Goal: Task Accomplishment & Management: Use online tool/utility

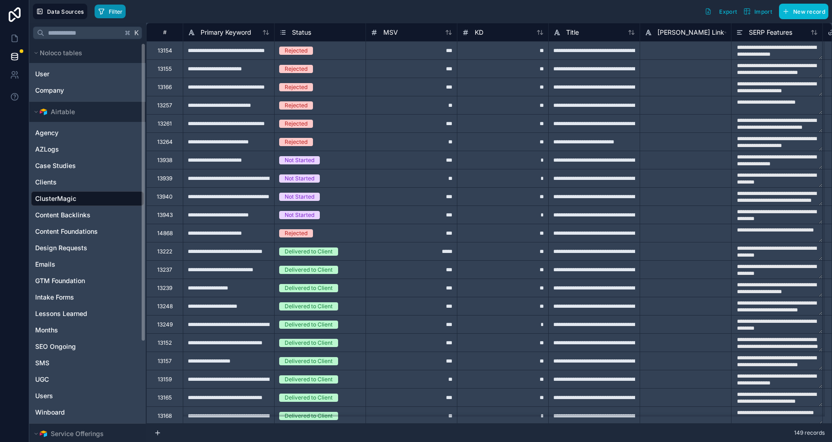
click at [107, 14] on button "Filter" at bounding box center [111, 12] width 32 height 14
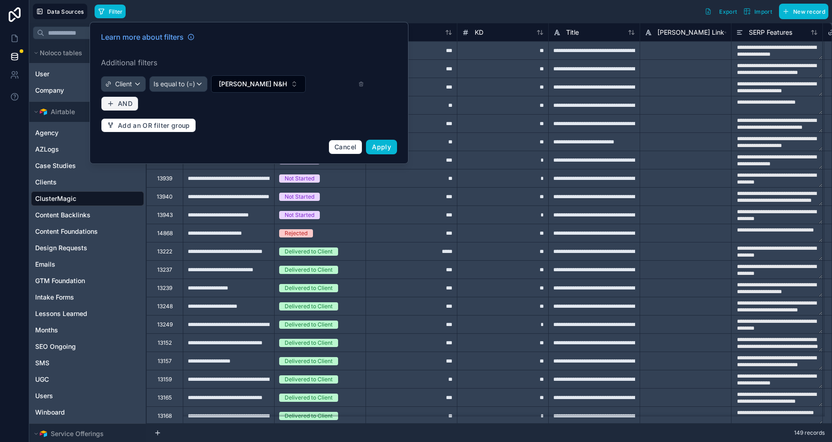
click at [133, 101] on button "AND" at bounding box center [119, 103] width 37 height 15
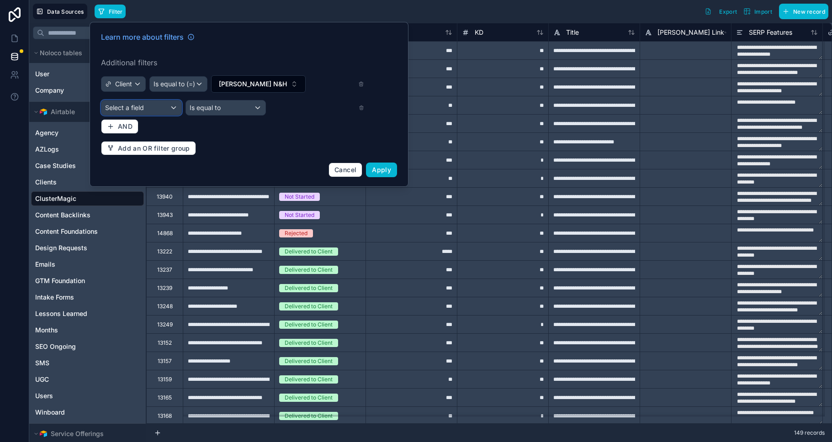
click at [133, 104] on span "Select a field" at bounding box center [124, 108] width 39 height 8
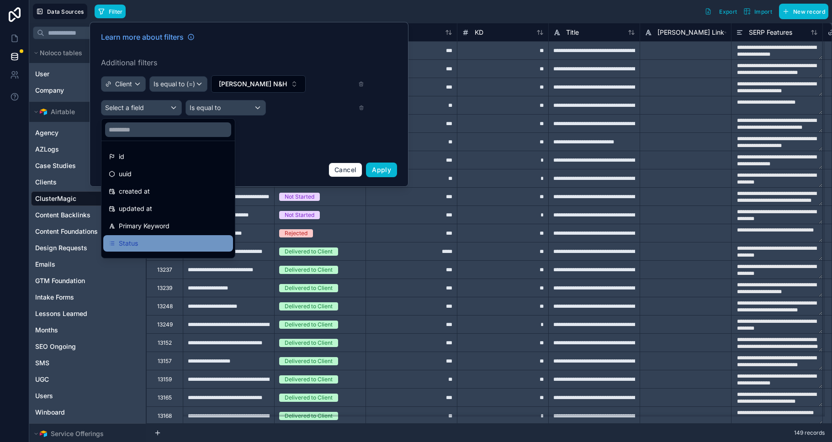
click at [145, 243] on div "Status" at bounding box center [168, 243] width 119 height 11
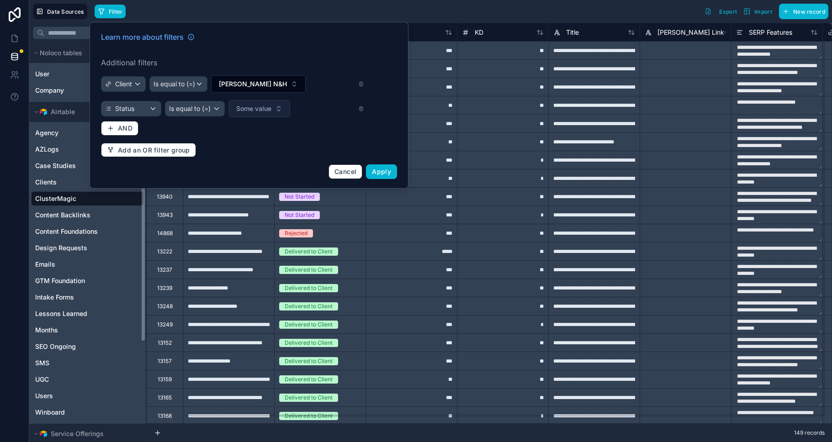
click at [256, 104] on span "Some value" at bounding box center [253, 108] width 35 height 9
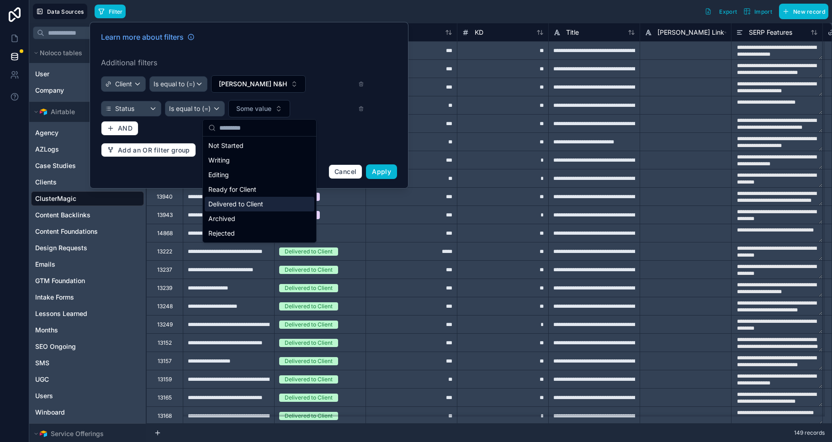
click at [219, 204] on div "Delivered to Client" at bounding box center [260, 204] width 110 height 15
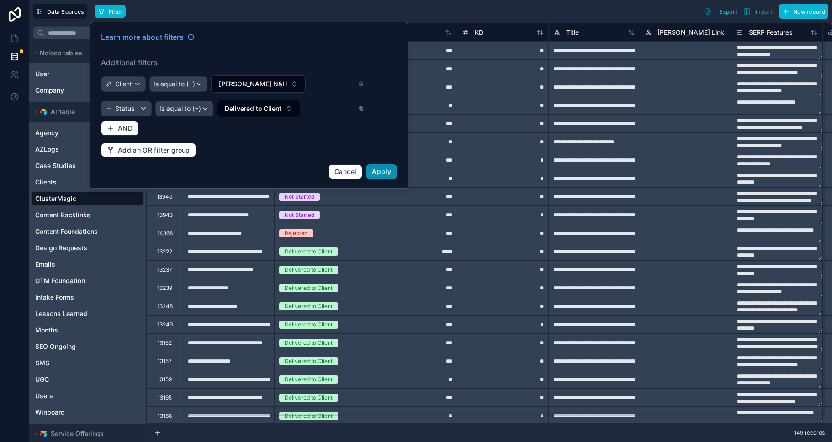
click at [381, 171] on span "Apply" at bounding box center [381, 172] width 19 height 8
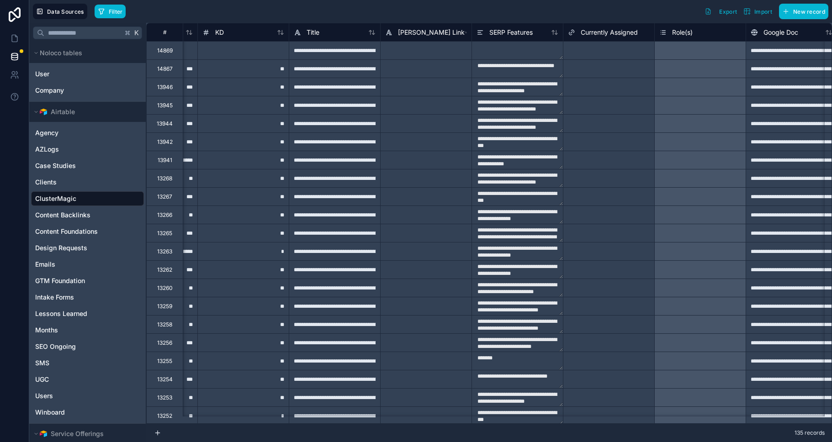
scroll to position [0, 302]
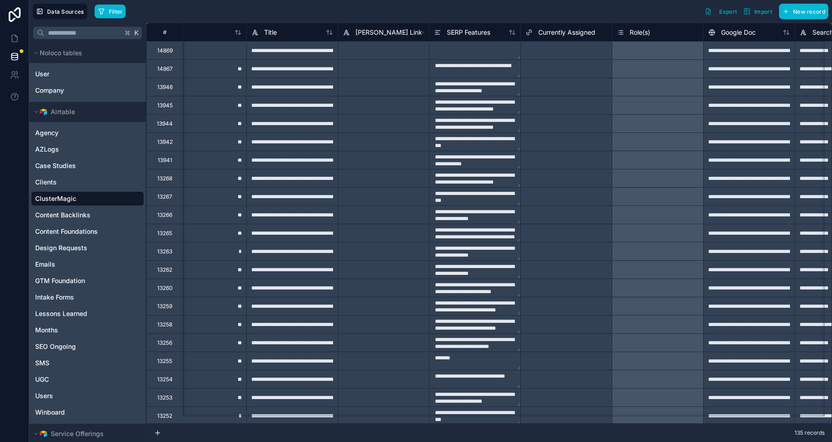
click at [662, 79] on div "Select a Role(s)" at bounding box center [657, 87] width 91 height 18
click at [662, 86] on div "Select a Role(s)" at bounding box center [657, 87] width 91 height 18
click at [663, 109] on div "Select a Role(s)" at bounding box center [657, 105] width 91 height 18
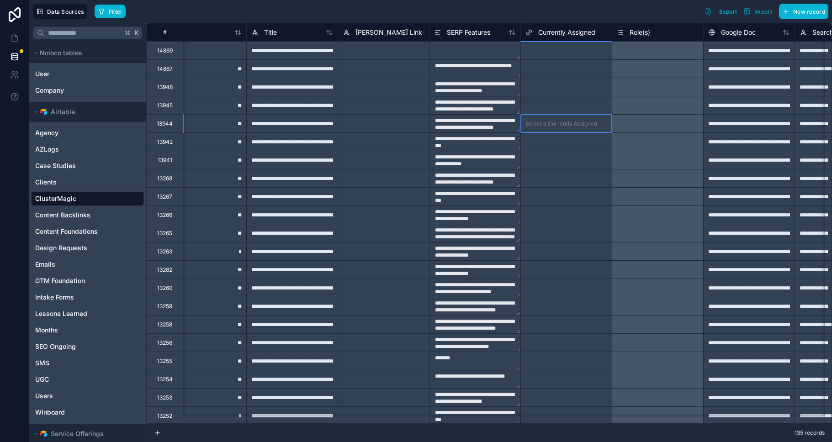
click at [593, 117] on div "Select a Currently Assigned" at bounding box center [566, 123] width 91 height 13
click at [586, 151] on div "No options" at bounding box center [566, 147] width 91 height 18
click at [569, 105] on div "Select a Currently Assigned" at bounding box center [562, 105] width 72 height 7
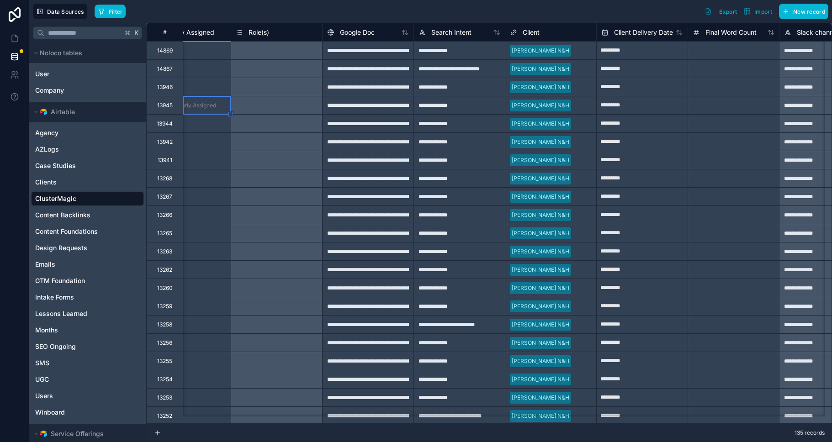
scroll to position [0, 712]
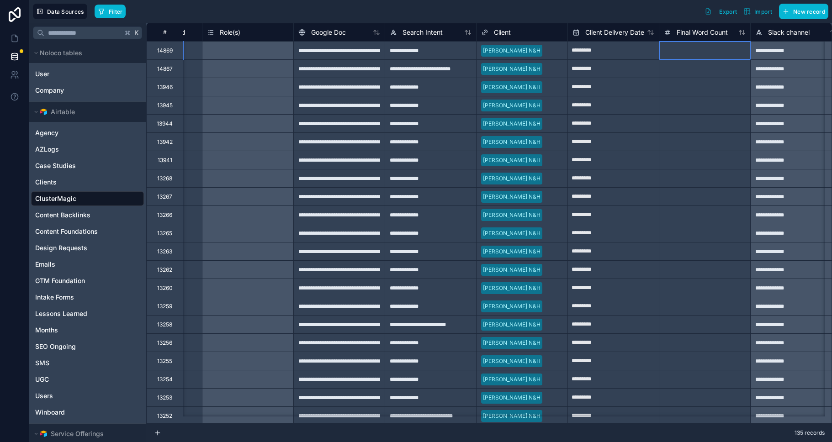
click at [698, 55] on div at bounding box center [704, 50] width 91 height 18
click at [698, 83] on div at bounding box center [704, 87] width 91 height 18
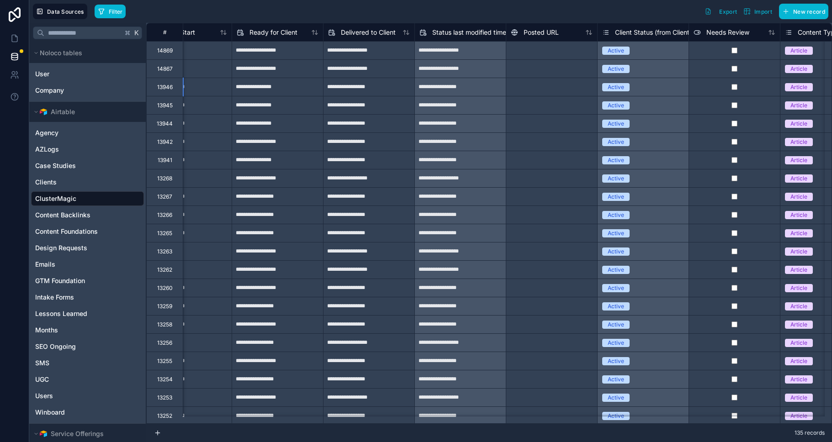
scroll to position [0, 1833]
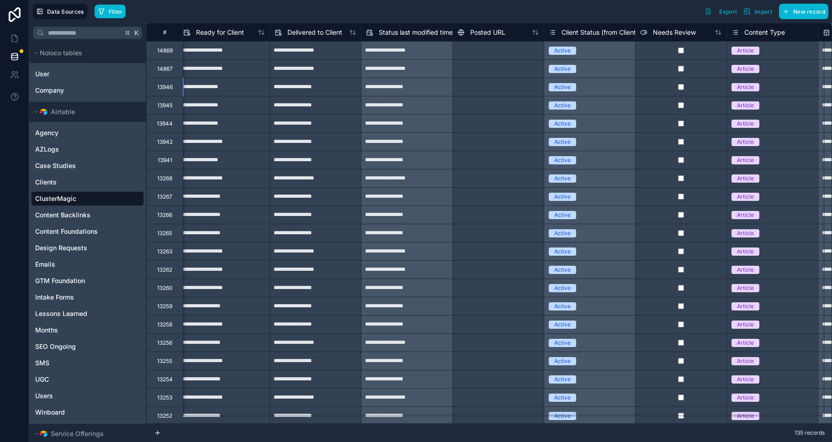
click at [506, 49] on div at bounding box center [498, 50] width 91 height 18
click at [506, 33] on div "Posted URL" at bounding box center [499, 32] width 82 height 11
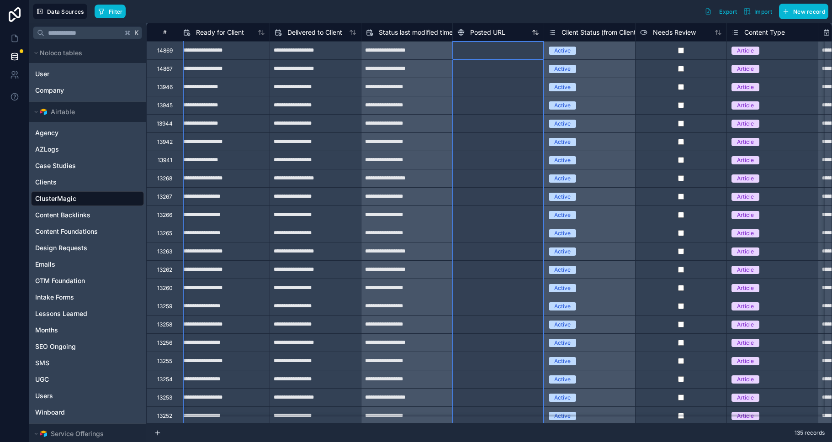
drag, startPoint x: 522, startPoint y: 29, endPoint x: 485, endPoint y: 36, distance: 38.2
click at [485, 36] on div "Posted URL" at bounding box center [499, 32] width 82 height 11
drag, startPoint x: 484, startPoint y: 25, endPoint x: 485, endPoint y: 39, distance: 14.7
click at [485, 40] on div "Posted URL" at bounding box center [498, 32] width 91 height 18
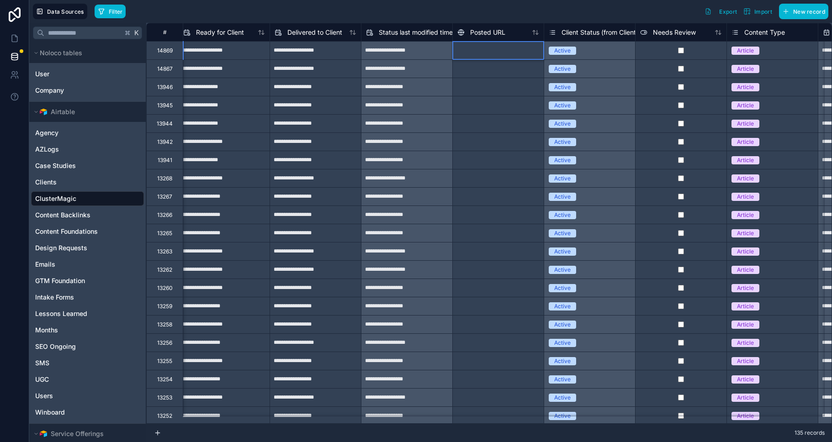
click at [485, 48] on div at bounding box center [498, 50] width 91 height 18
click at [485, 48] on input at bounding box center [498, 51] width 91 height 18
type input "*"
click at [473, 156] on div at bounding box center [498, 160] width 91 height 18
click at [473, 44] on div at bounding box center [498, 50] width 91 height 18
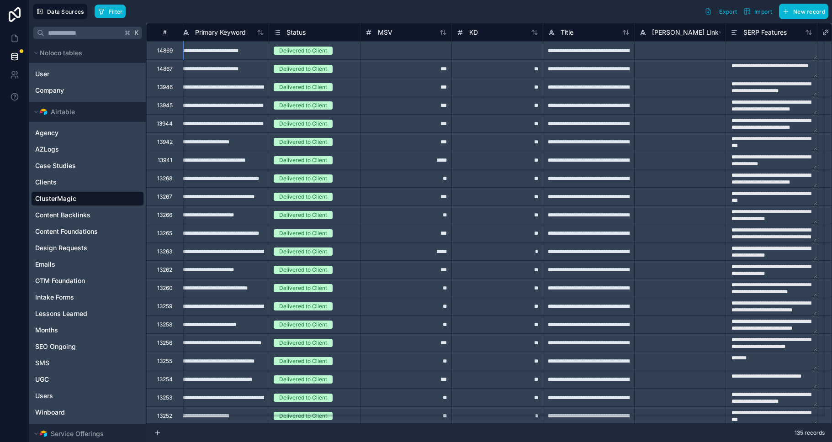
scroll to position [0, 0]
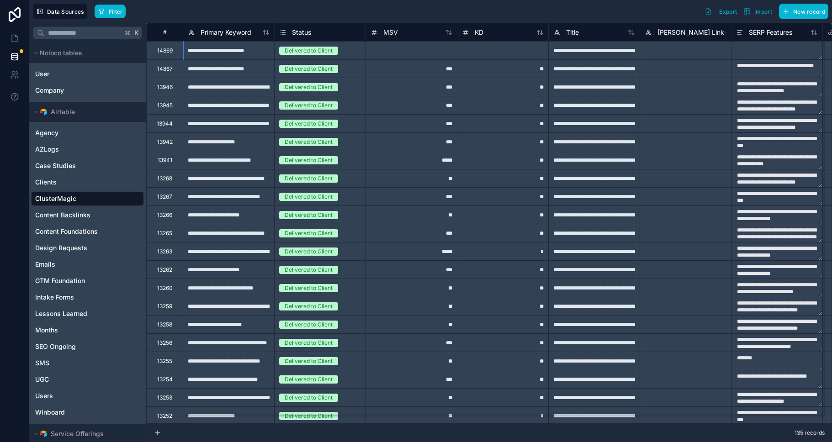
click at [394, 37] on div "MSV" at bounding box center [411, 32] width 91 height 18
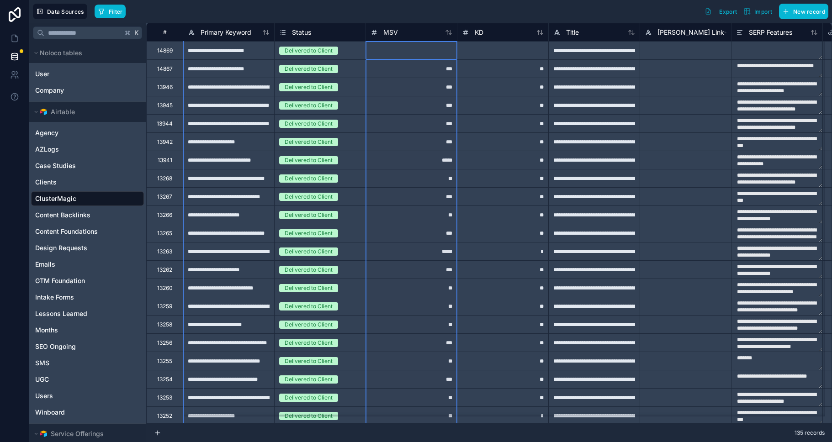
click at [495, 127] on div "**" at bounding box center [502, 123] width 91 height 18
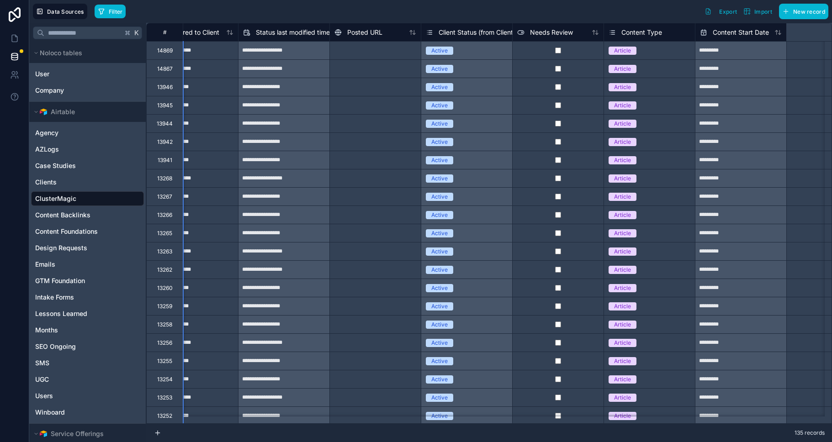
scroll to position [0, 2146]
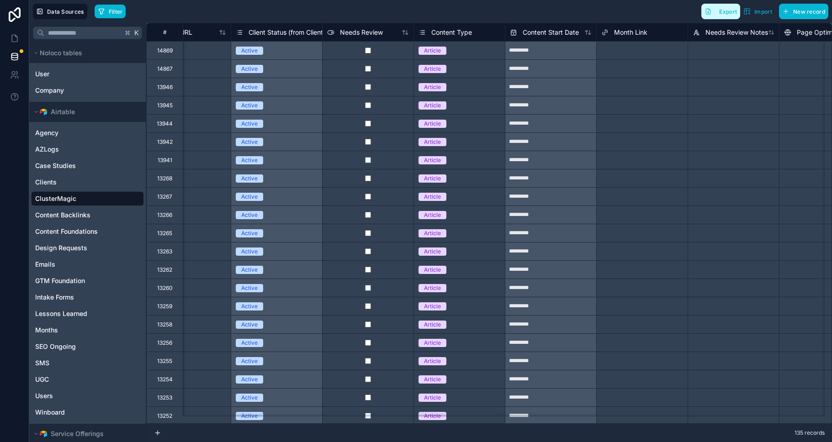
click at [721, 15] on button "Export" at bounding box center [721, 12] width 39 height 16
